Goal: Go to known website: Access a specific website the user already knows

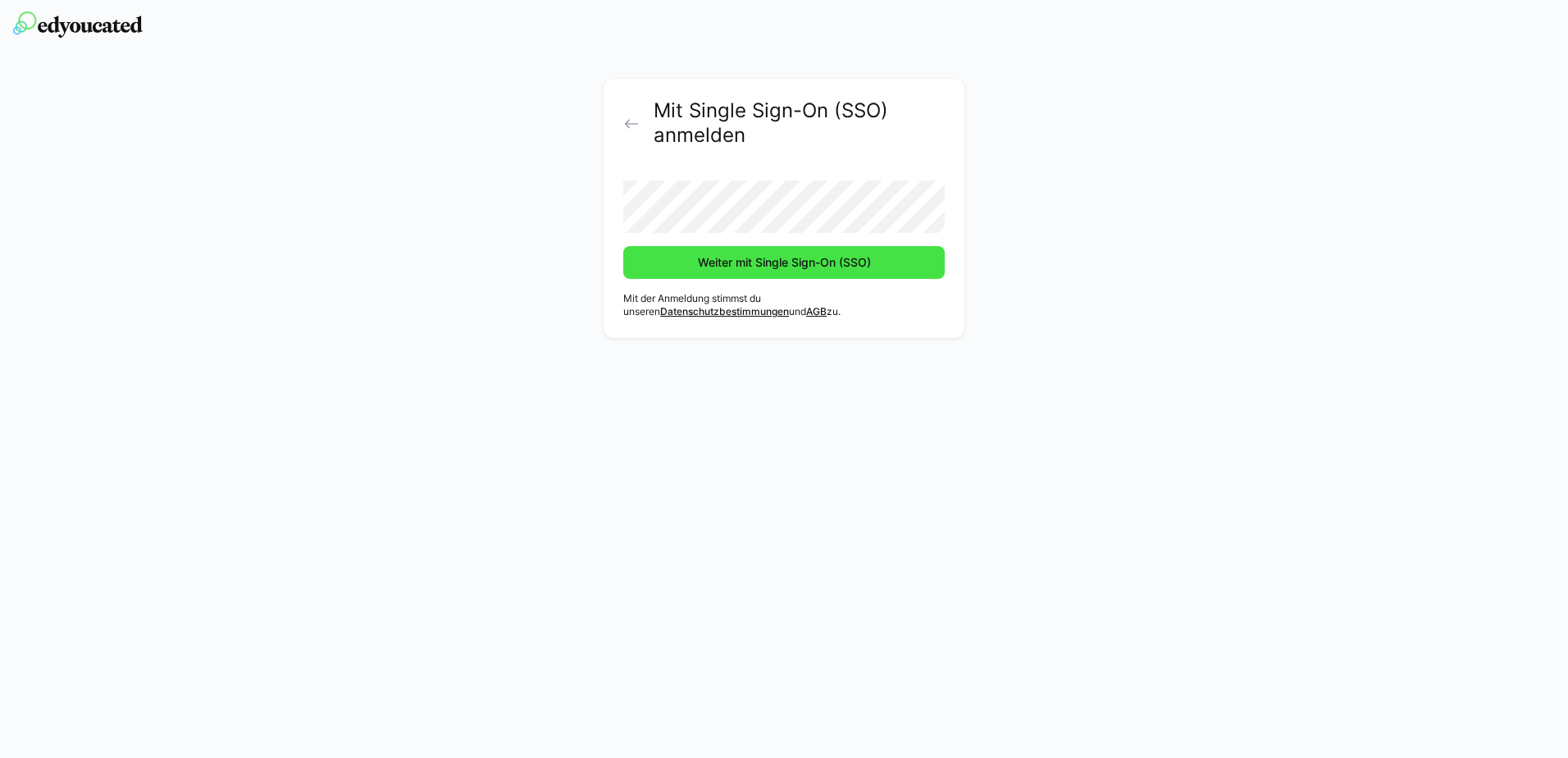
click at [784, 264] on span "Weiter mit Single Sign-On (SSO)" at bounding box center [784, 262] width 178 height 16
